Goal: Complete application form

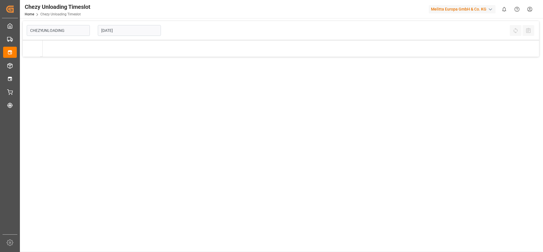
type input "Chezy Unloading"
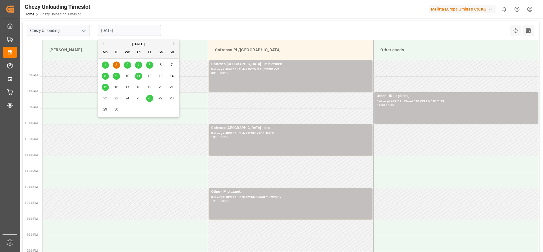
click at [116, 28] on input "[DATE]" at bounding box center [129, 30] width 63 height 11
click at [127, 67] on span "3" at bounding box center [128, 65] width 2 height 4
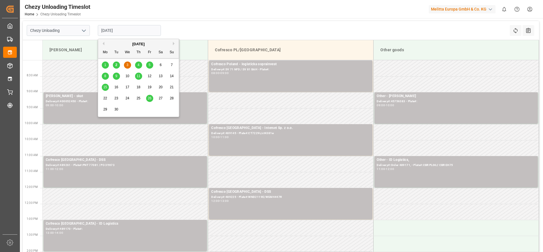
click at [139, 30] on input "[DATE]" at bounding box center [129, 30] width 63 height 11
click at [138, 67] on span "4" at bounding box center [139, 65] width 2 height 4
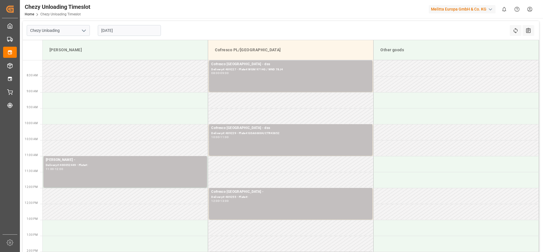
click at [123, 30] on input "[DATE]" at bounding box center [129, 30] width 63 height 11
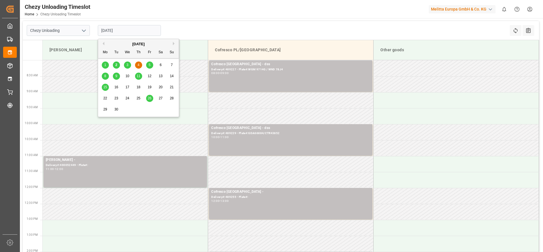
click at [104, 64] on span "1" at bounding box center [105, 65] width 2 height 4
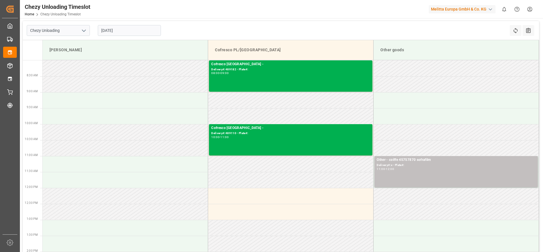
click at [104, 30] on input "[DATE]" at bounding box center [129, 30] width 63 height 11
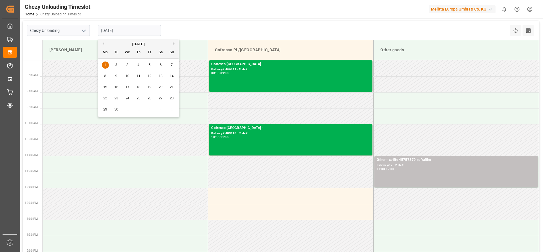
click at [117, 64] on span "2" at bounding box center [116, 65] width 2 height 4
type input "[DATE]"
